Goal: Navigation & Orientation: Find specific page/section

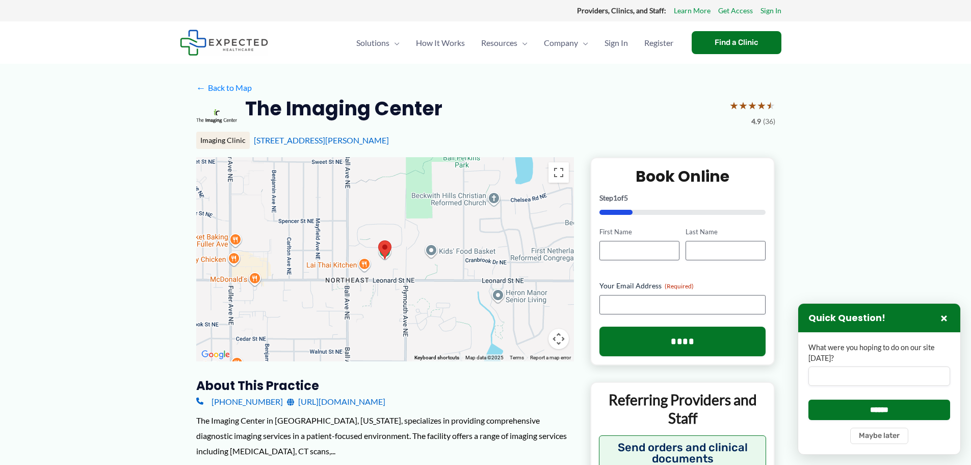
click at [575, 80] on span "About Us" at bounding box center [570, 78] width 34 height 10
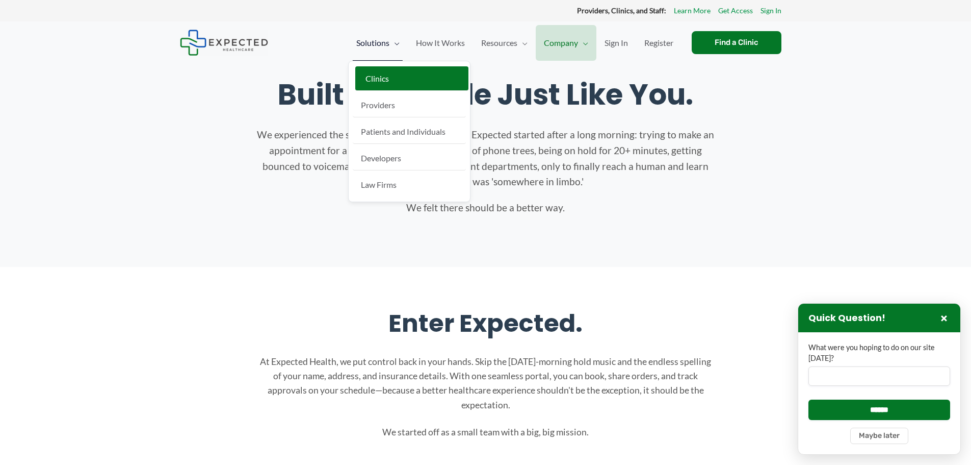
click at [389, 73] on span "Clinics" at bounding box center [377, 78] width 23 height 10
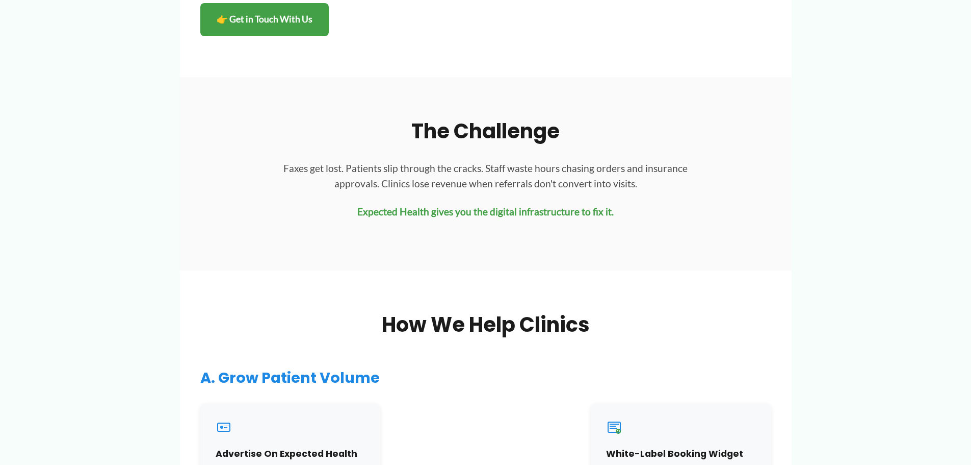
scroll to position [357, 0]
